Goal: Task Accomplishment & Management: Manage account settings

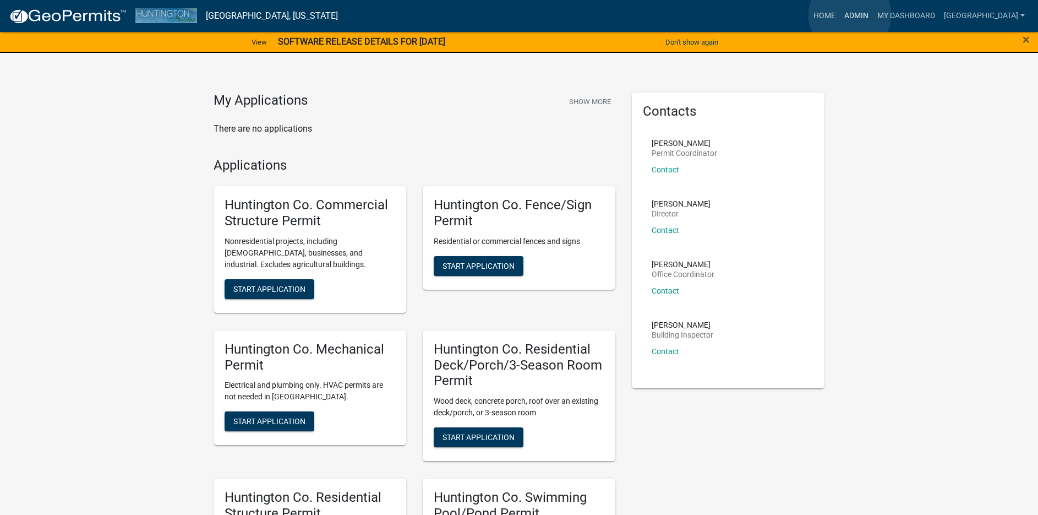
click at [850, 15] on link "Admin" at bounding box center [856, 16] width 33 height 21
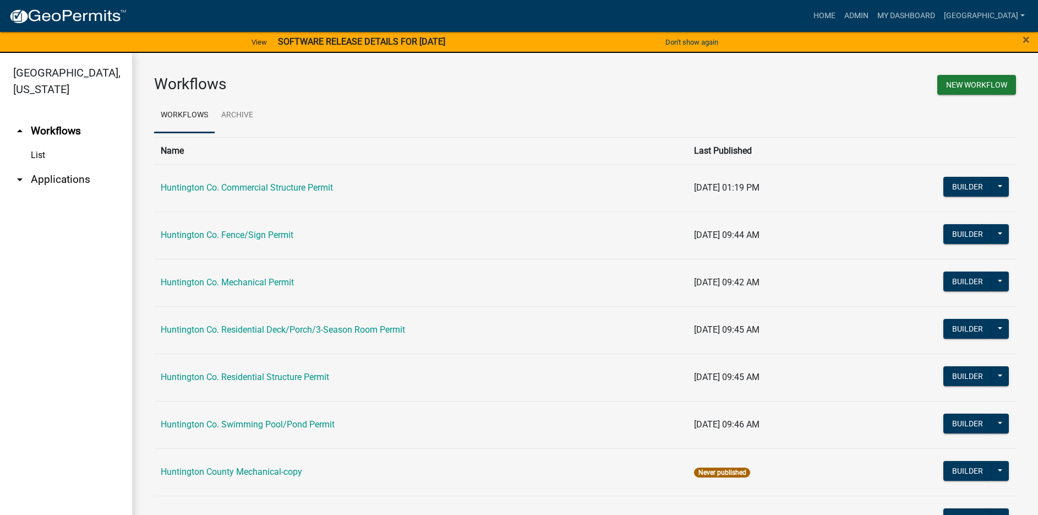
click at [54, 184] on link "arrow_drop_down Applications" at bounding box center [66, 179] width 132 height 26
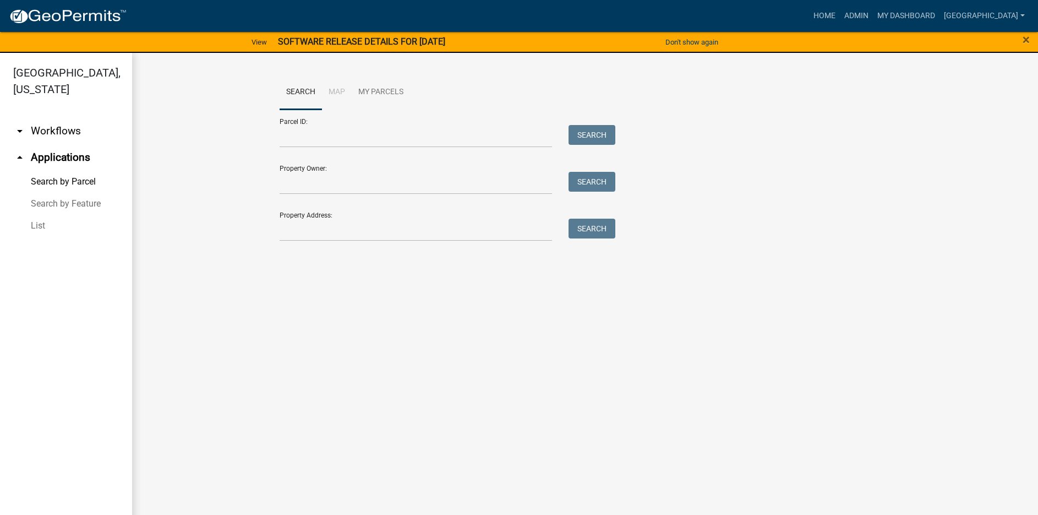
click at [37, 225] on link "List" at bounding box center [66, 226] width 132 height 22
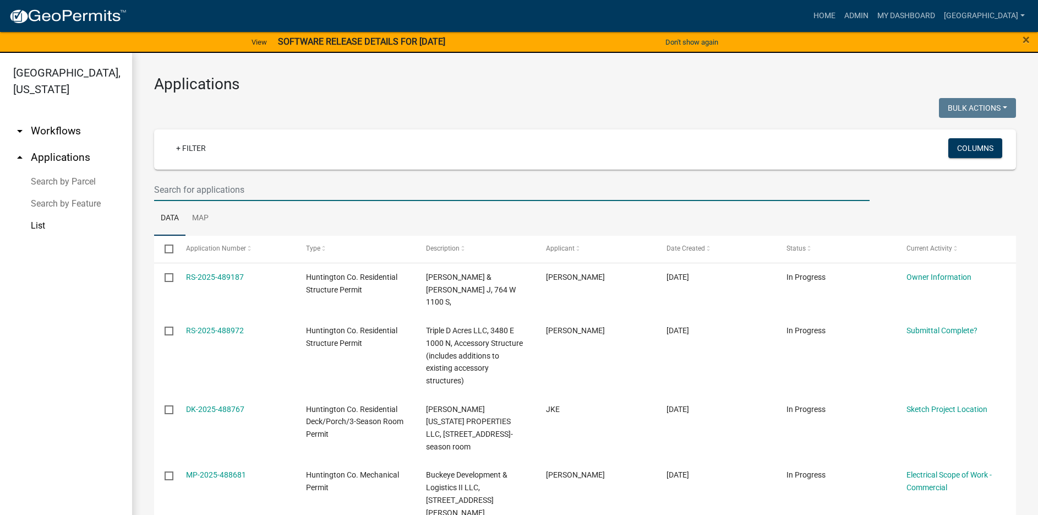
click at [174, 178] on input "text" at bounding box center [511, 189] width 715 height 23
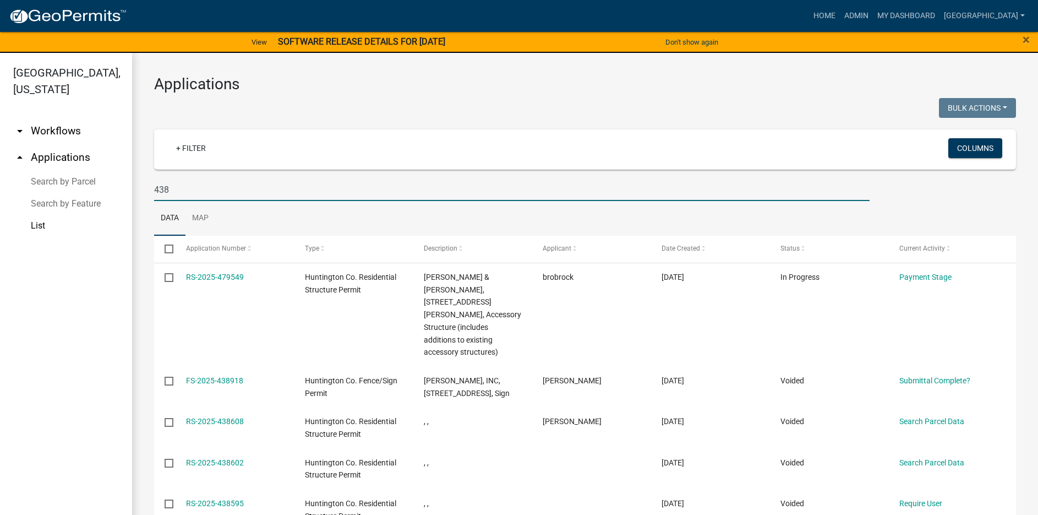
type input "438"
